Goal: Transaction & Acquisition: Purchase product/service

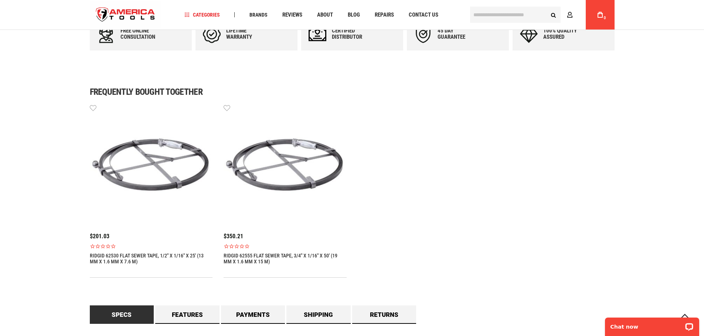
scroll to position [314, 0]
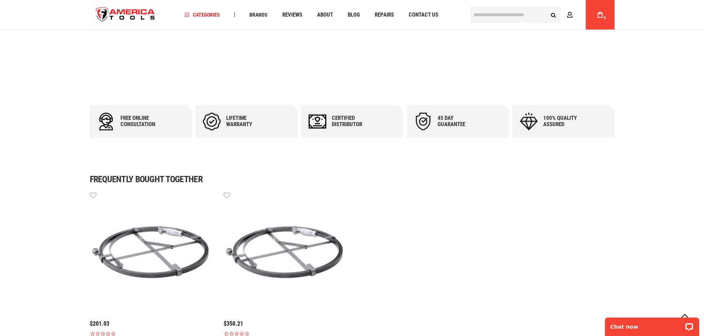
click at [154, 251] on img at bounding box center [151, 252] width 123 height 123
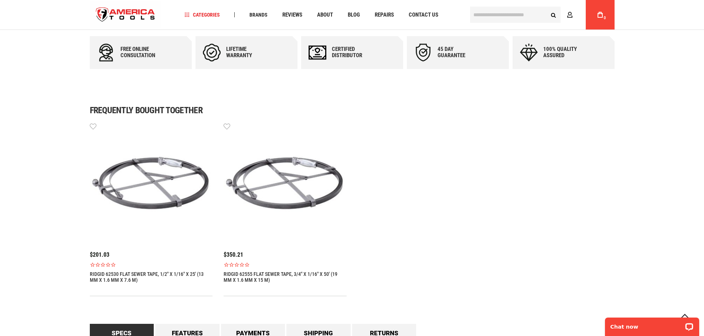
scroll to position [387, 0]
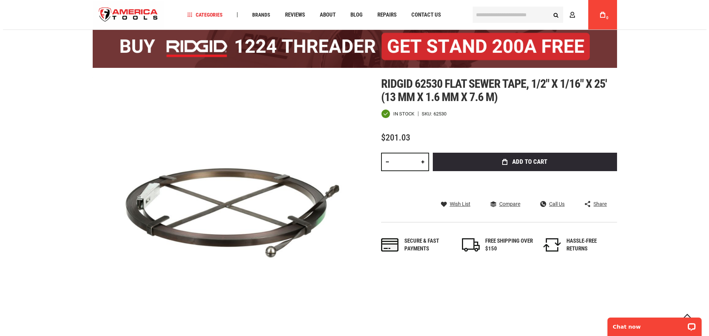
scroll to position [37, 0]
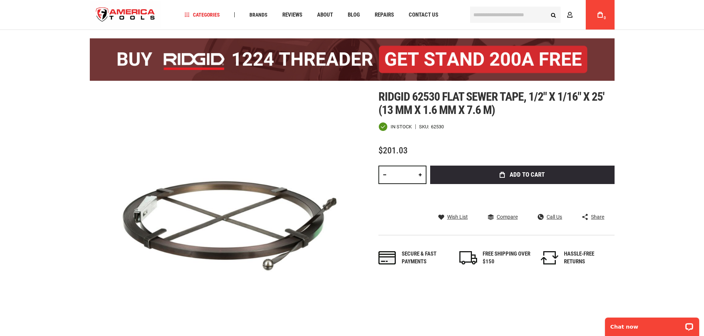
click at [420, 177] on link at bounding box center [420, 175] width 13 height 18
click at [382, 176] on link at bounding box center [384, 175] width 13 height 18
type input "*"
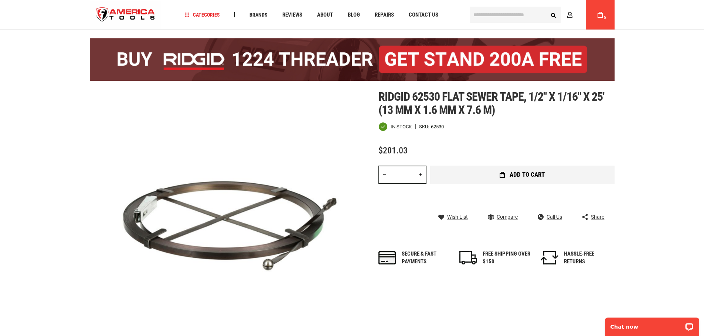
click at [527, 176] on span "Add to Cart" at bounding box center [526, 175] width 35 height 6
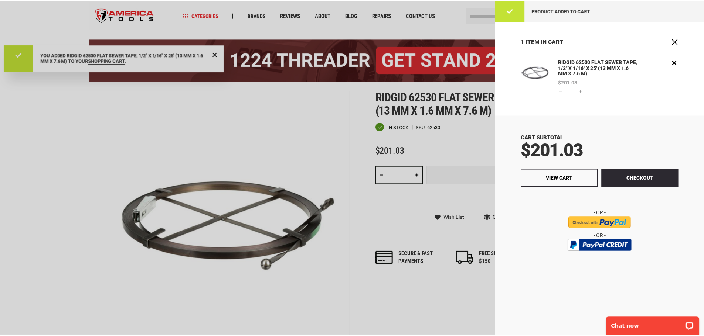
scroll to position [0, 0]
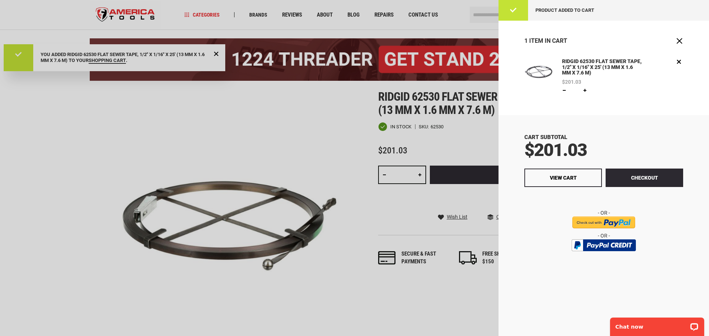
click at [112, 275] on div at bounding box center [354, 168] width 709 height 336
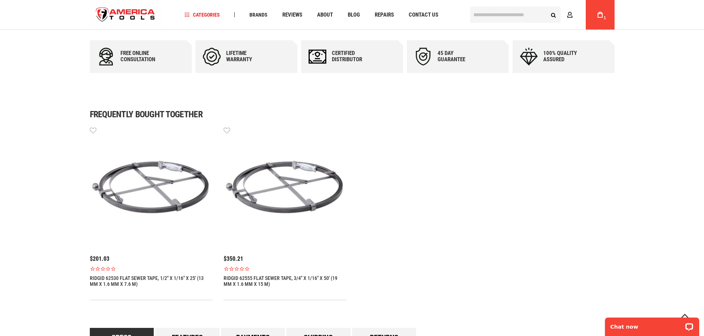
scroll to position [392, 0]
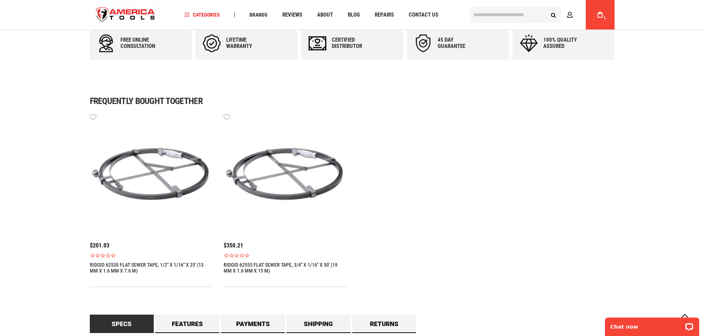
click at [259, 265] on link "RIDGID 62555 FLAT SEWER TAPE, 3/4" X 1/16" X 50' (19 MM X 1.6 MM X 15 M)" at bounding box center [284, 268] width 123 height 12
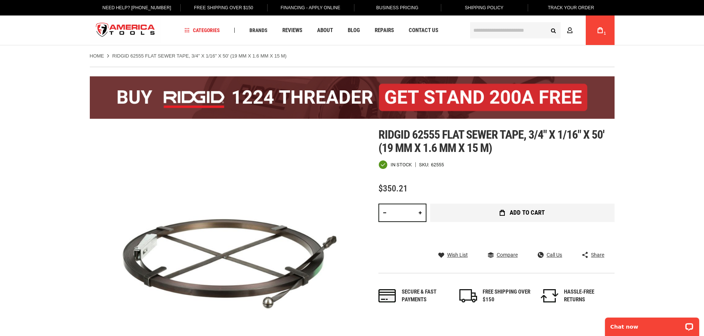
click at [535, 211] on span "Add to Cart" at bounding box center [526, 213] width 35 height 6
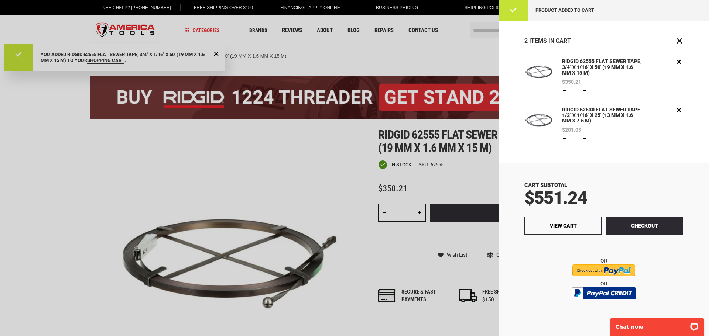
click at [98, 171] on div at bounding box center [354, 168] width 709 height 336
